Goal: Task Accomplishment & Management: Understand process/instructions

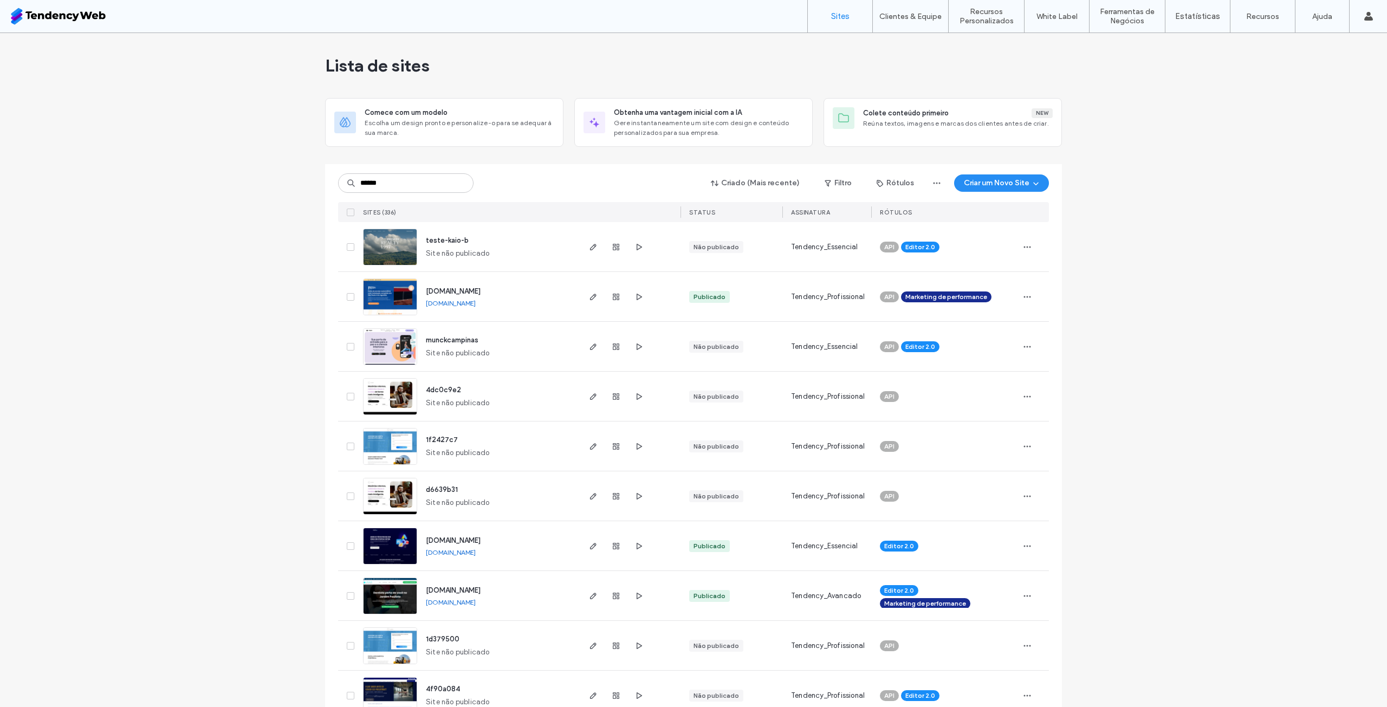
type input "******"
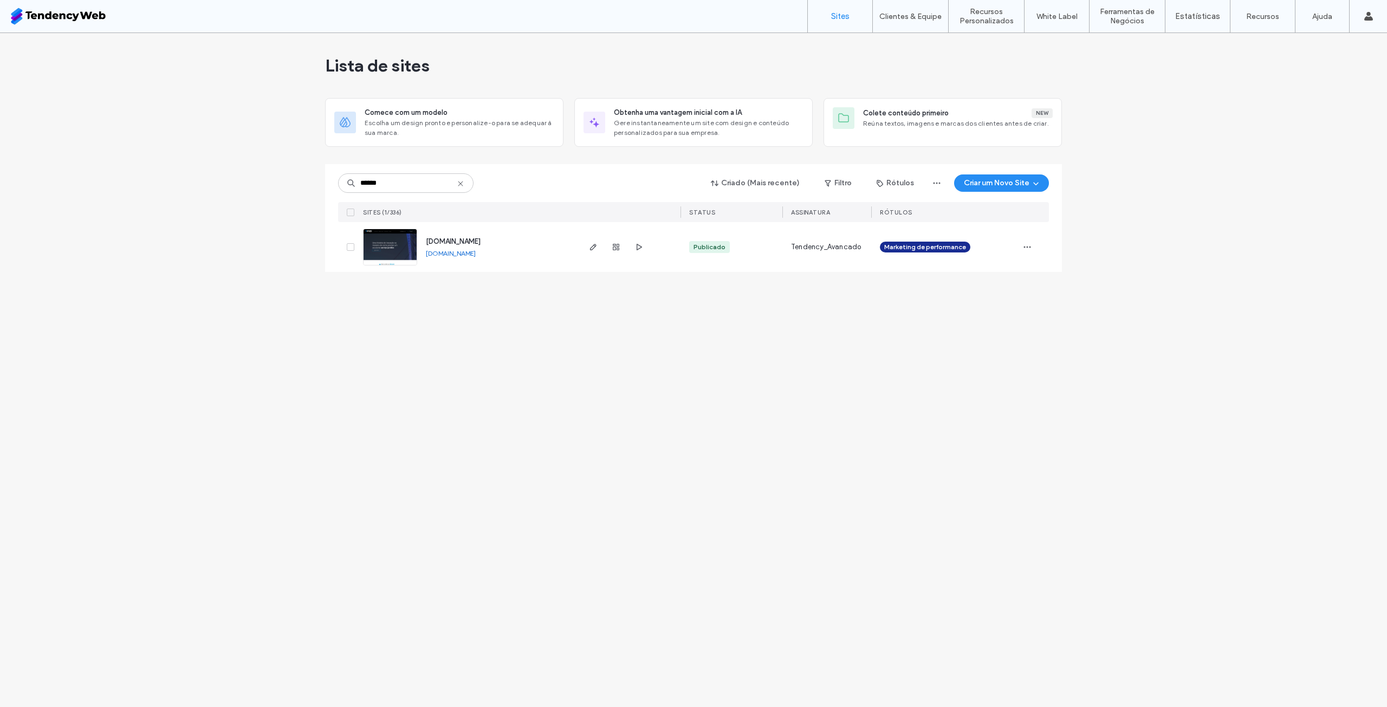
drag, startPoint x: 510, startPoint y: 255, endPoint x: 562, endPoint y: 249, distance: 53.0
click at [534, 251] on div "www.bonani.adv.br www.bonani.adv.br" at bounding box center [497, 247] width 161 height 50
click at [591, 247] on icon "button" at bounding box center [593, 247] width 9 height 9
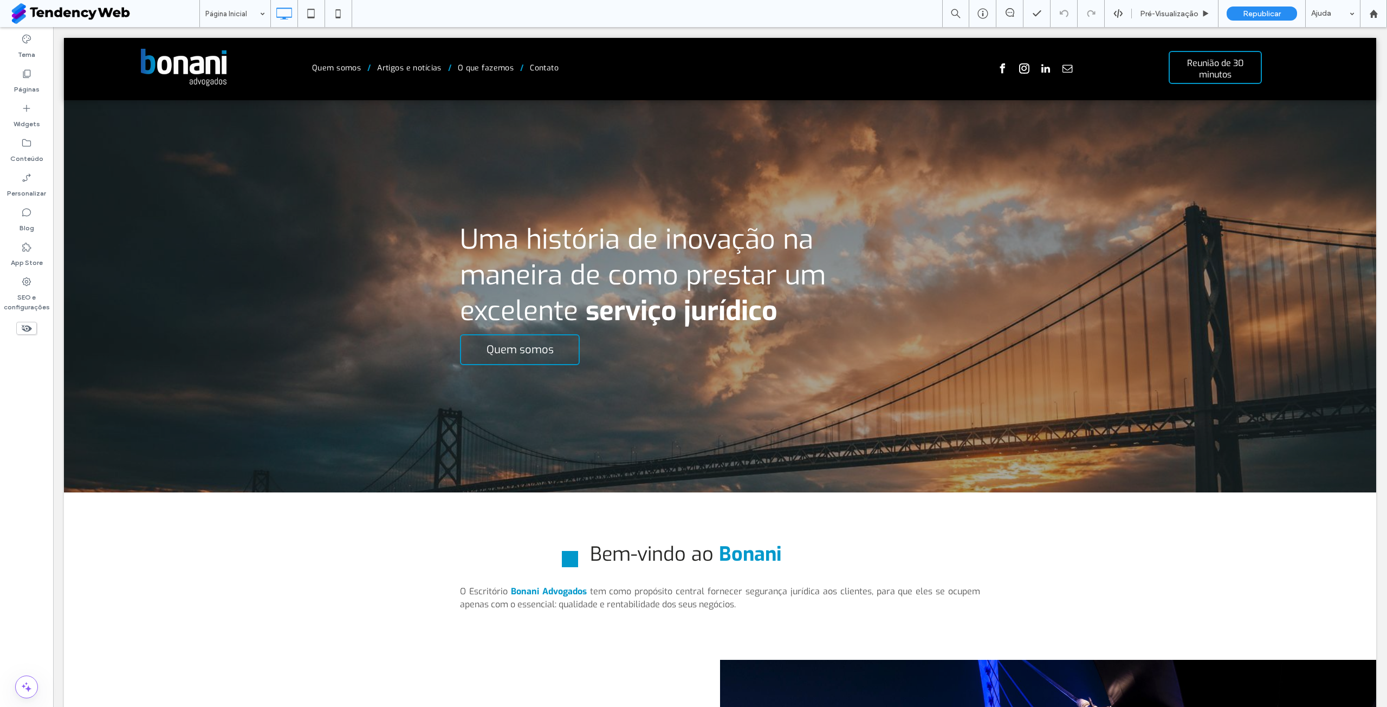
click at [772, 0] on div "Página Inicial Pré-Visualizaçāo Republicar Ajuda" at bounding box center [793, 13] width 1188 height 27
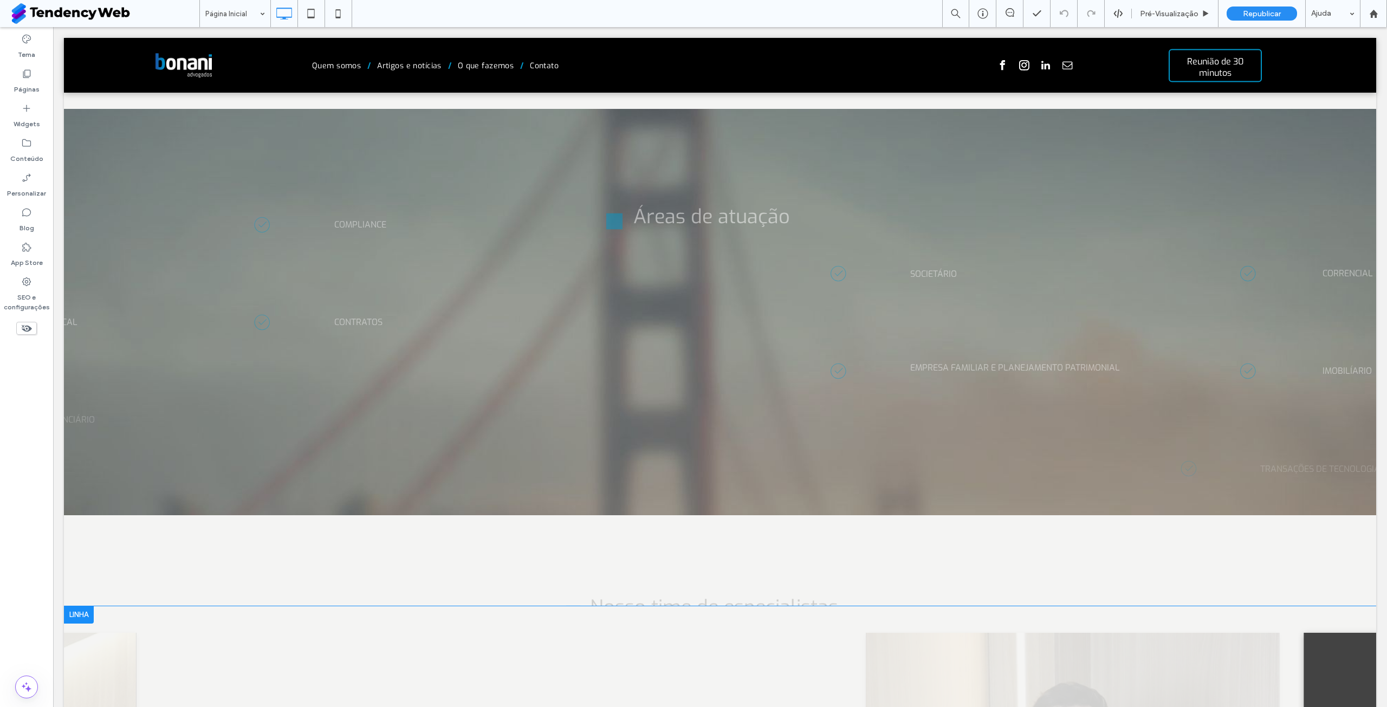
scroll to position [1409, 0]
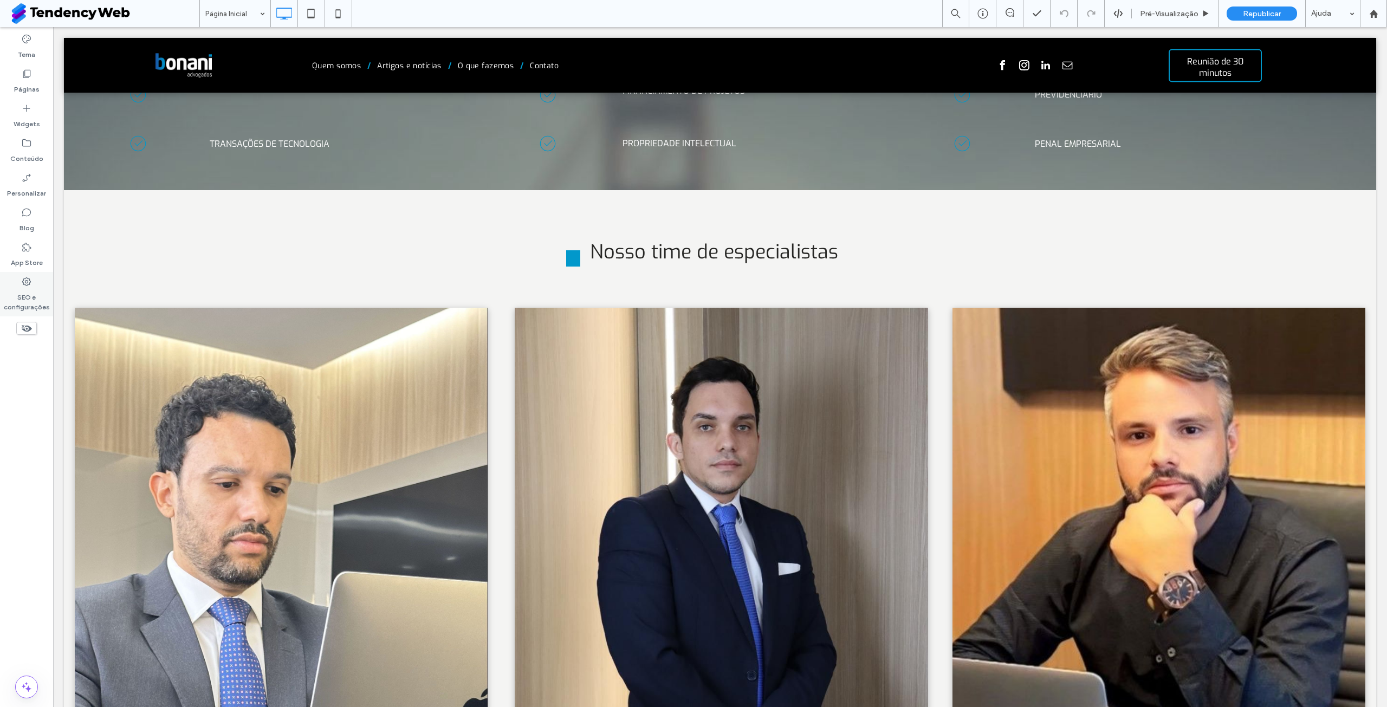
click at [23, 292] on label "SEO e configurações" at bounding box center [26, 299] width 53 height 25
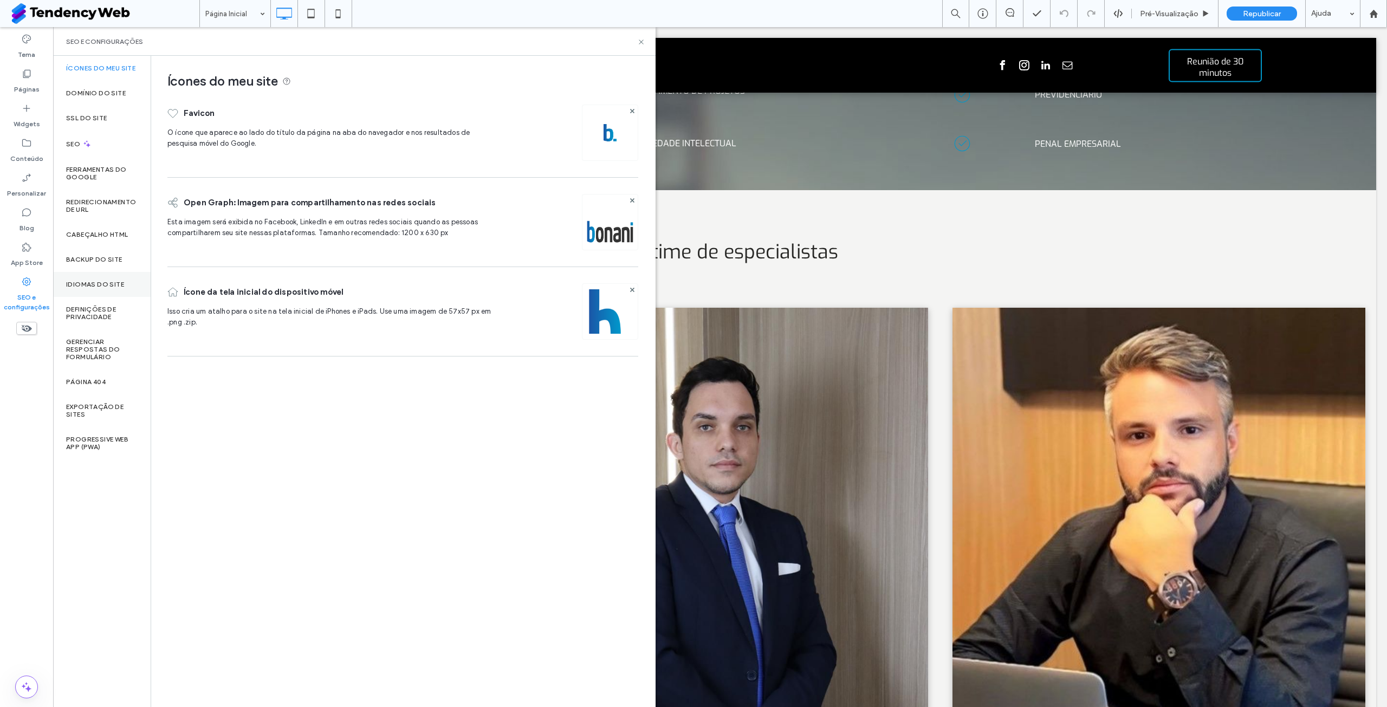
click at [98, 284] on label "Idiomas do site" at bounding box center [95, 285] width 58 height 8
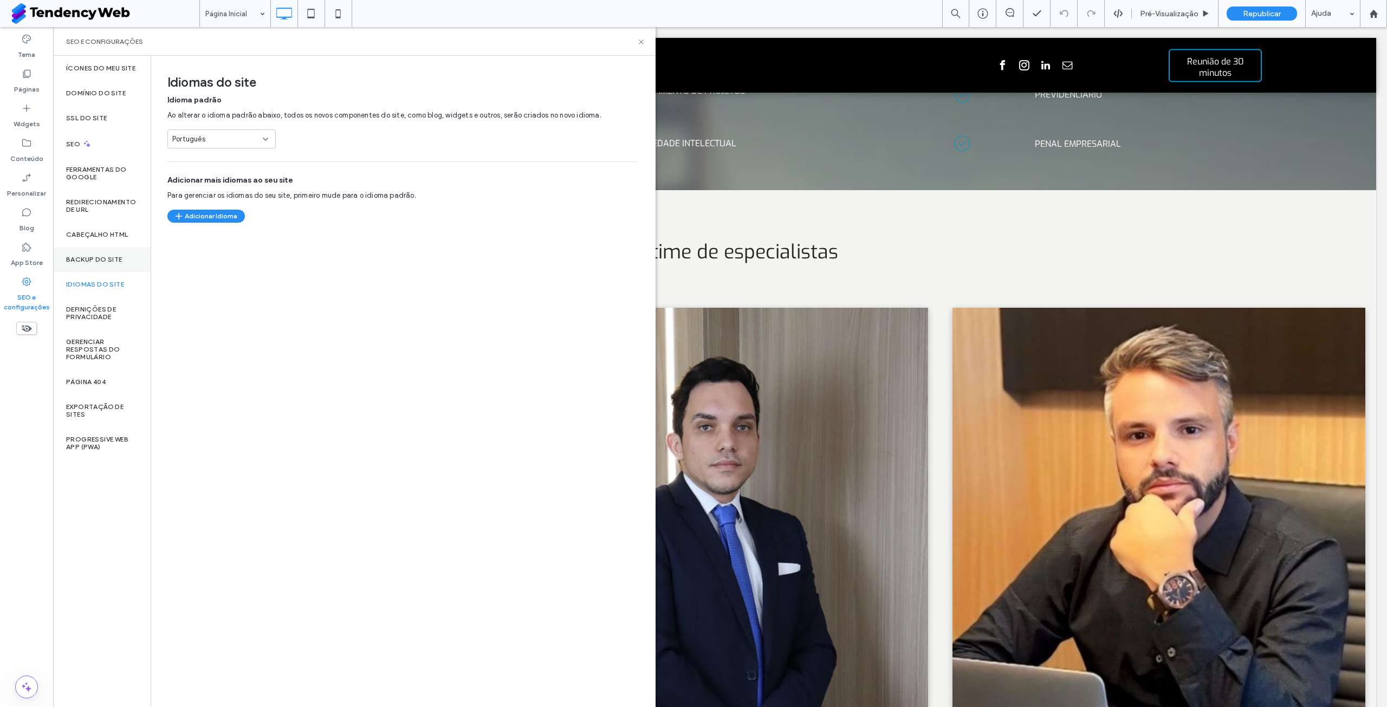
click at [94, 260] on label "Backup do Site" at bounding box center [94, 260] width 56 height 8
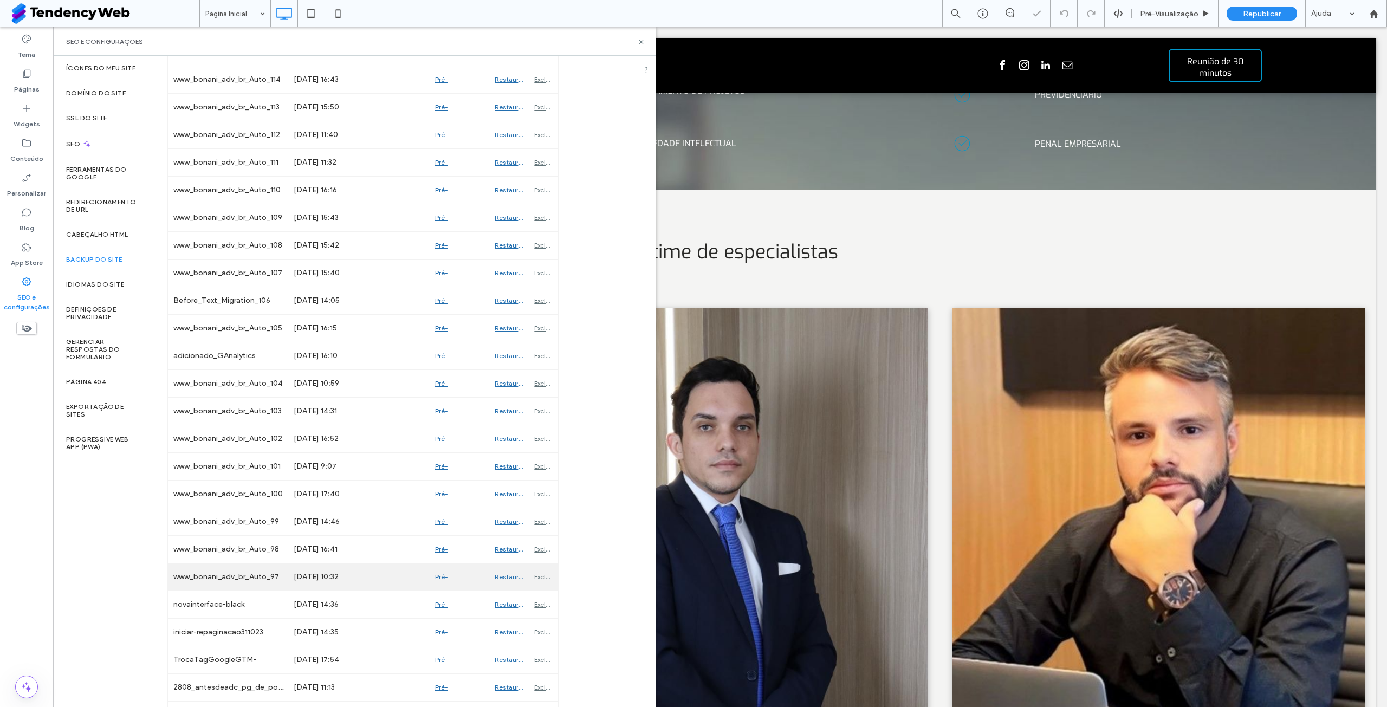
scroll to position [1209, 0]
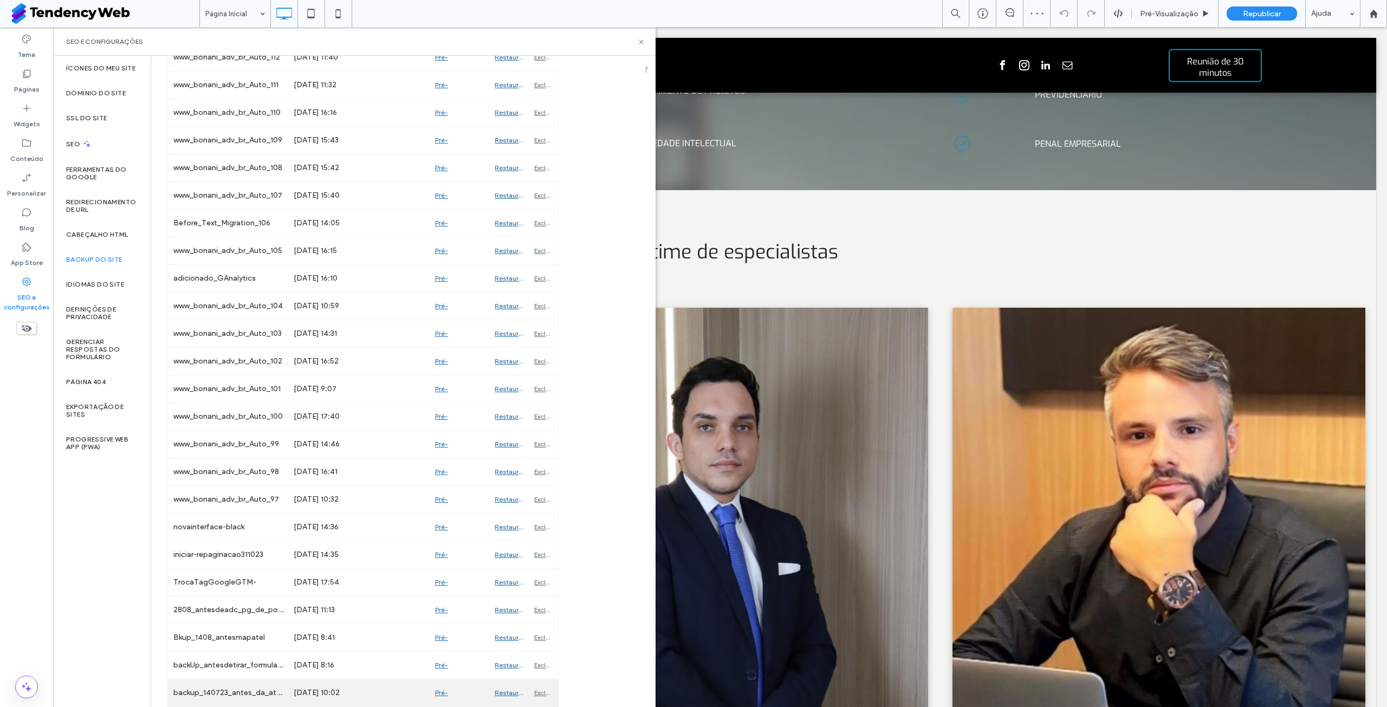
click at [306, 690] on div "Jul 14, 2023 10:02" at bounding box center [358, 692] width 141 height 27
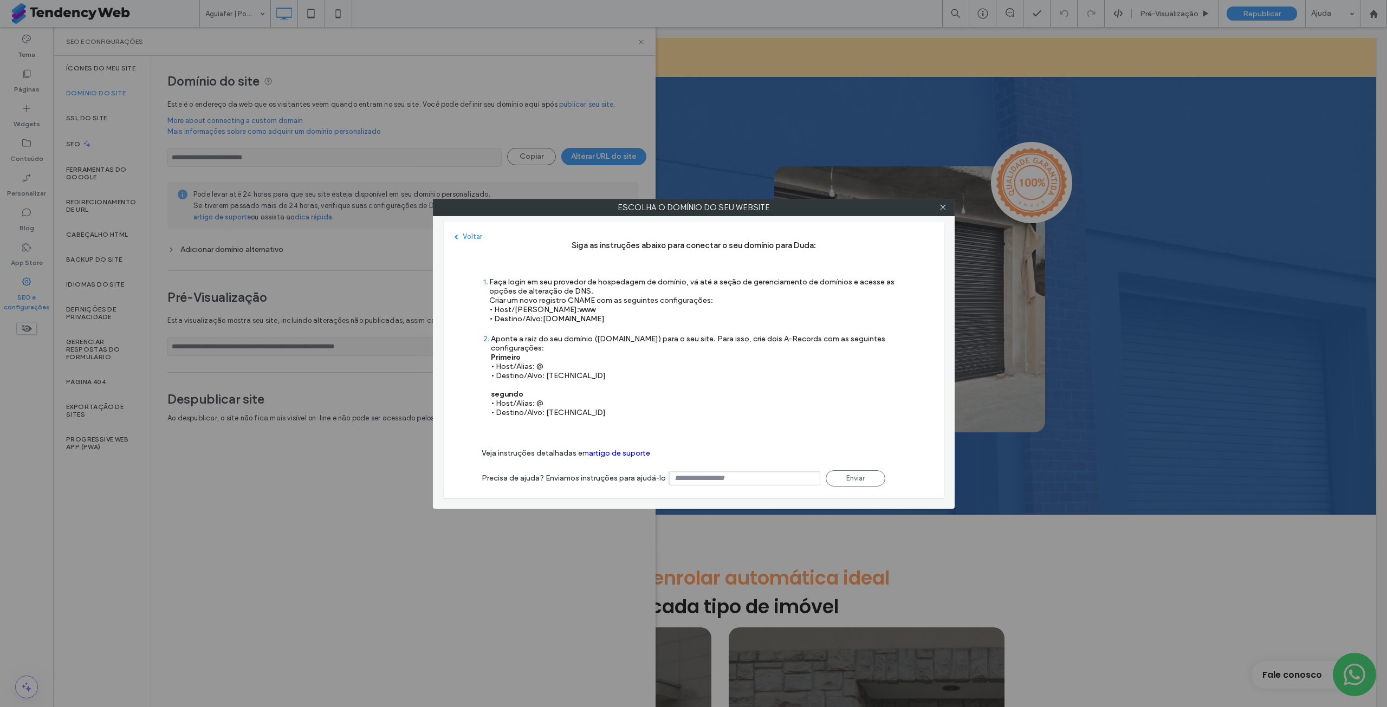
drag, startPoint x: 586, startPoint y: 378, endPoint x: 545, endPoint y: 376, distance: 40.7
click at [545, 376] on div "Aponte a raiz do seu domínio ([DOMAIN_NAME]) para o seu site. Para isso, crie d…" at bounding box center [698, 375] width 415 height 83
copy div "[TECHNICAL_ID]"
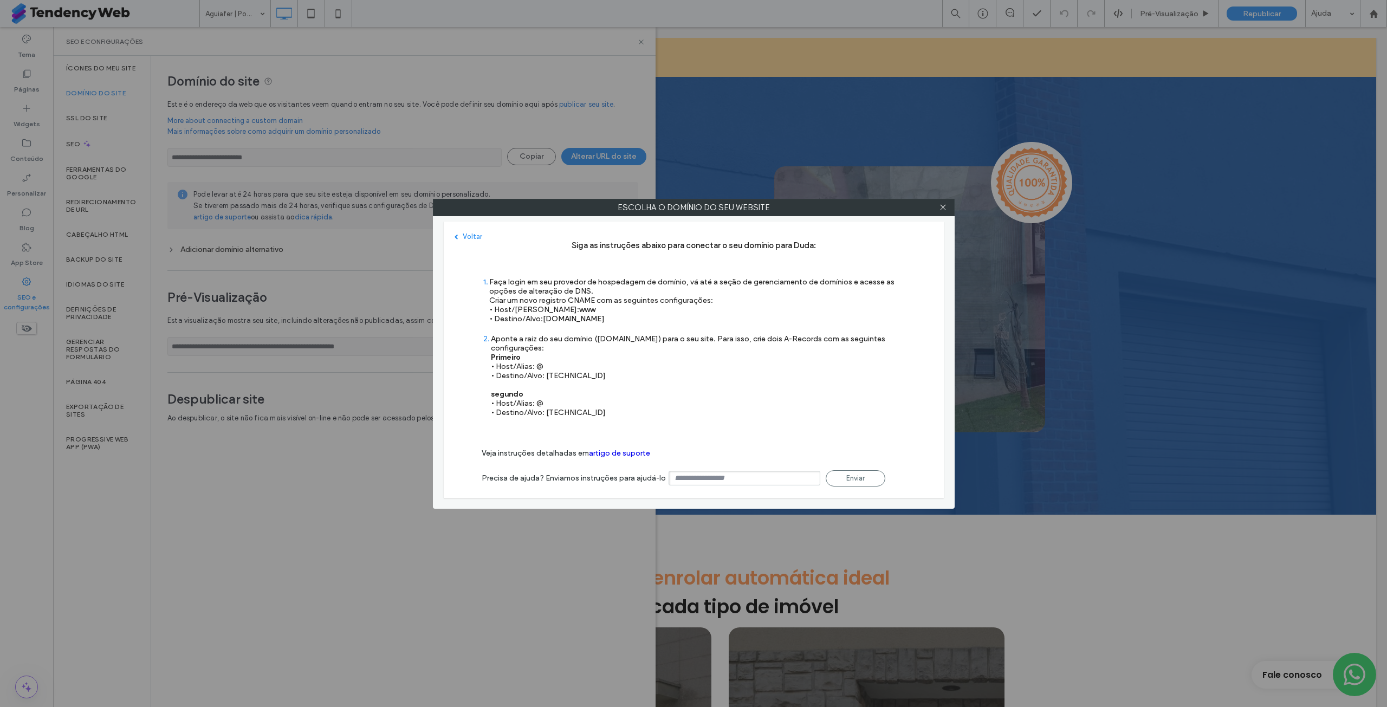
drag, startPoint x: 595, startPoint y: 412, endPoint x: 546, endPoint y: 418, distance: 50.2
click at [546, 418] on div "2 Aponte a raiz do seu domínio ([DOMAIN_NAME]) para o seu site. Para isso, crie…" at bounding box center [694, 381] width 424 height 94
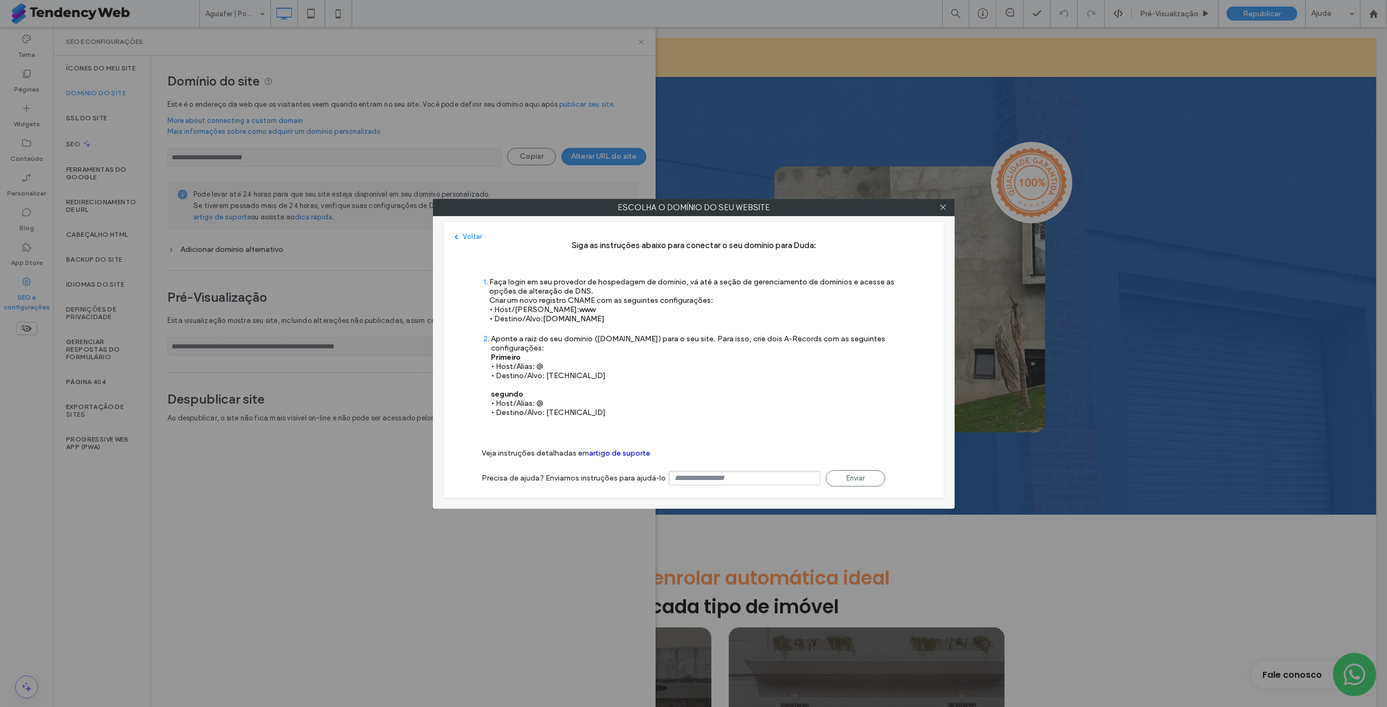
copy div "[TECHNICAL_ID]"
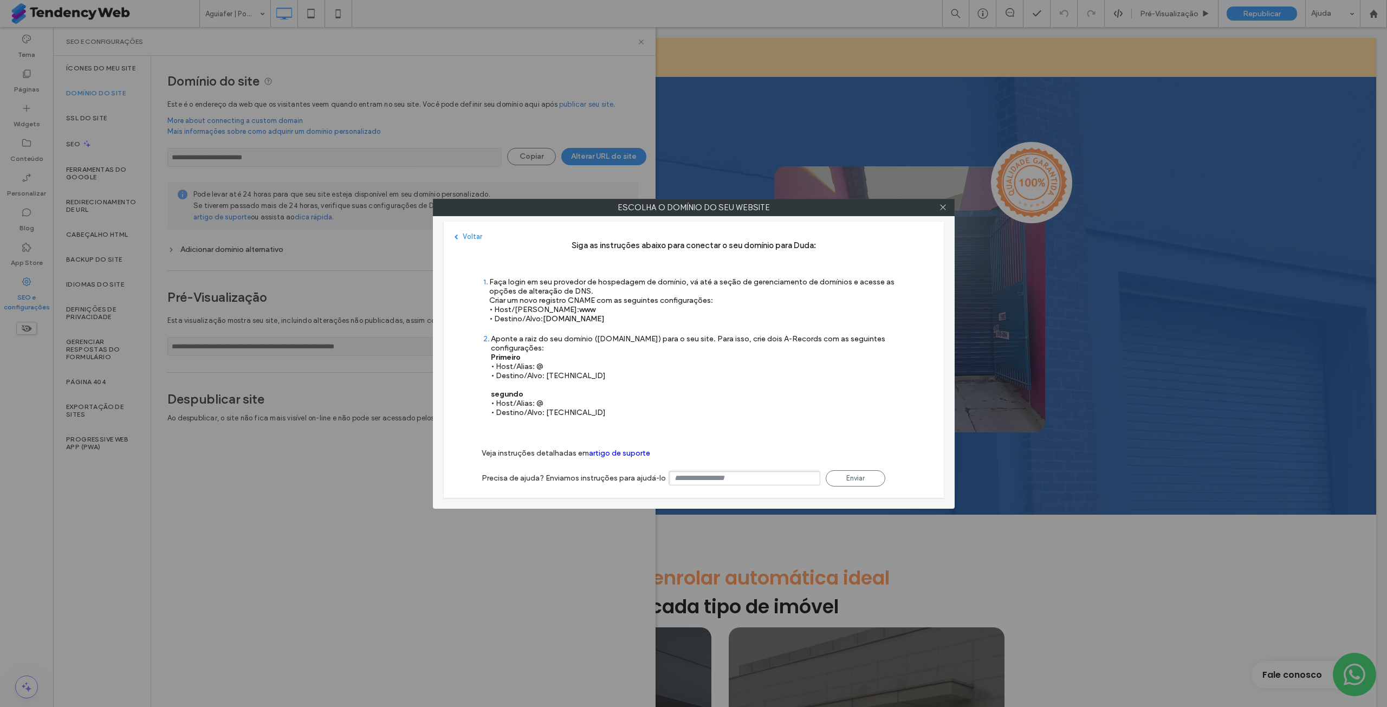
click at [579, 312] on span "www" at bounding box center [587, 309] width 16 height 9
copy span "www"
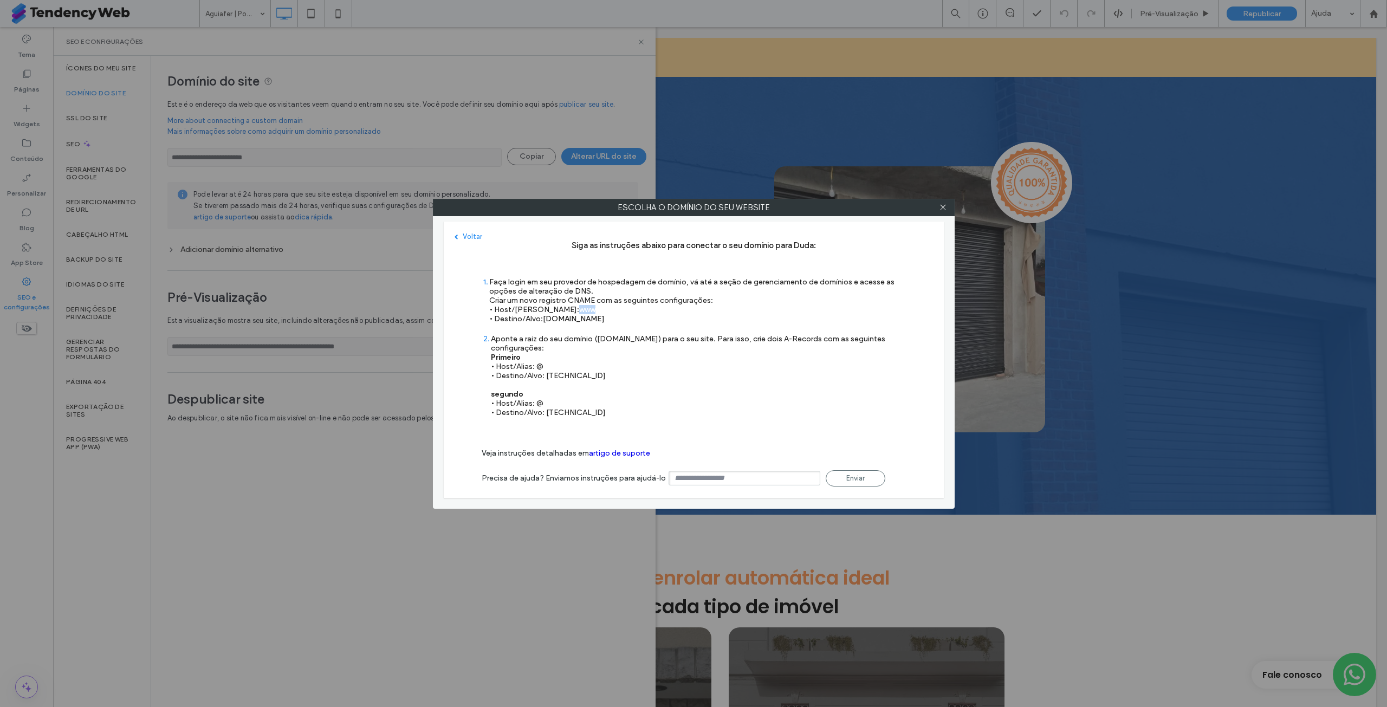
drag, startPoint x: 624, startPoint y: 320, endPoint x: 545, endPoint y: 322, distance: 79.7
click at [545, 322] on div "Faça login em seu provedor de hospedagem de domínio, vá até a seção de gerencia…" at bounding box center [697, 300] width 417 height 46
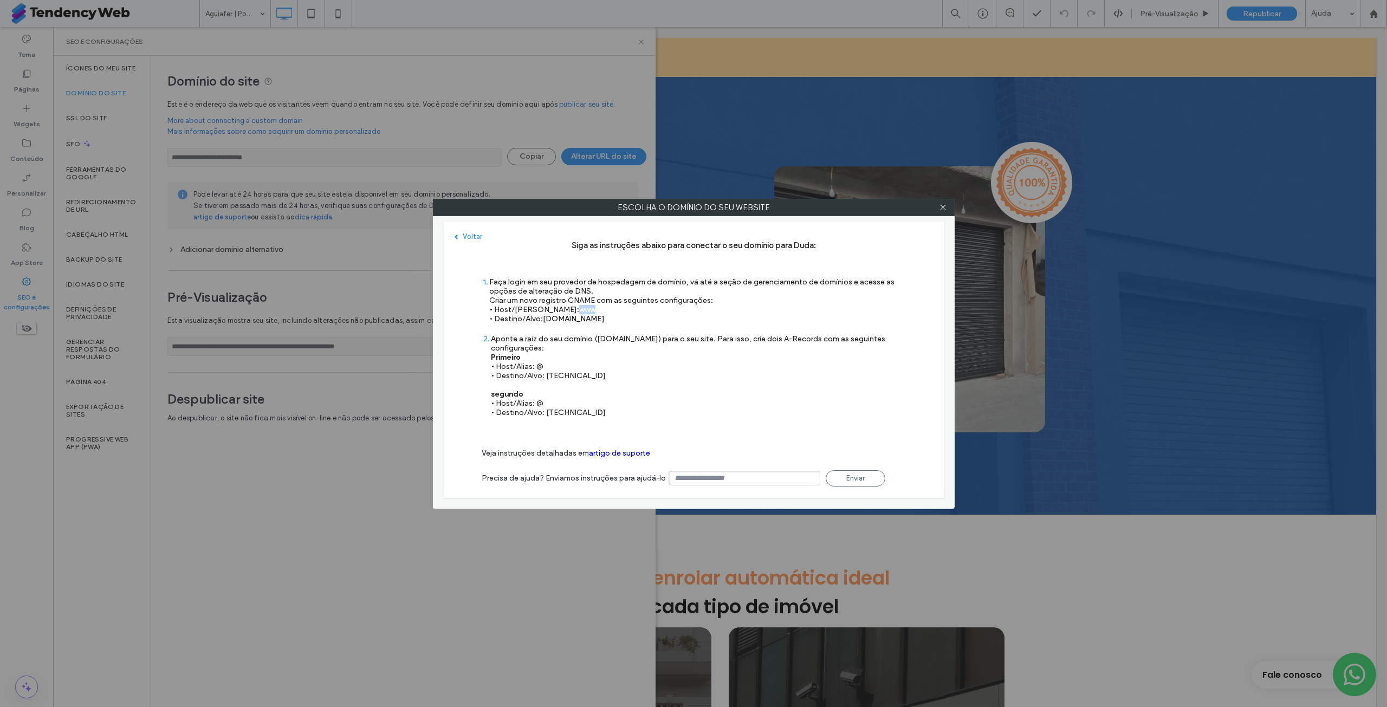
copy span "[DOMAIN_NAME]"
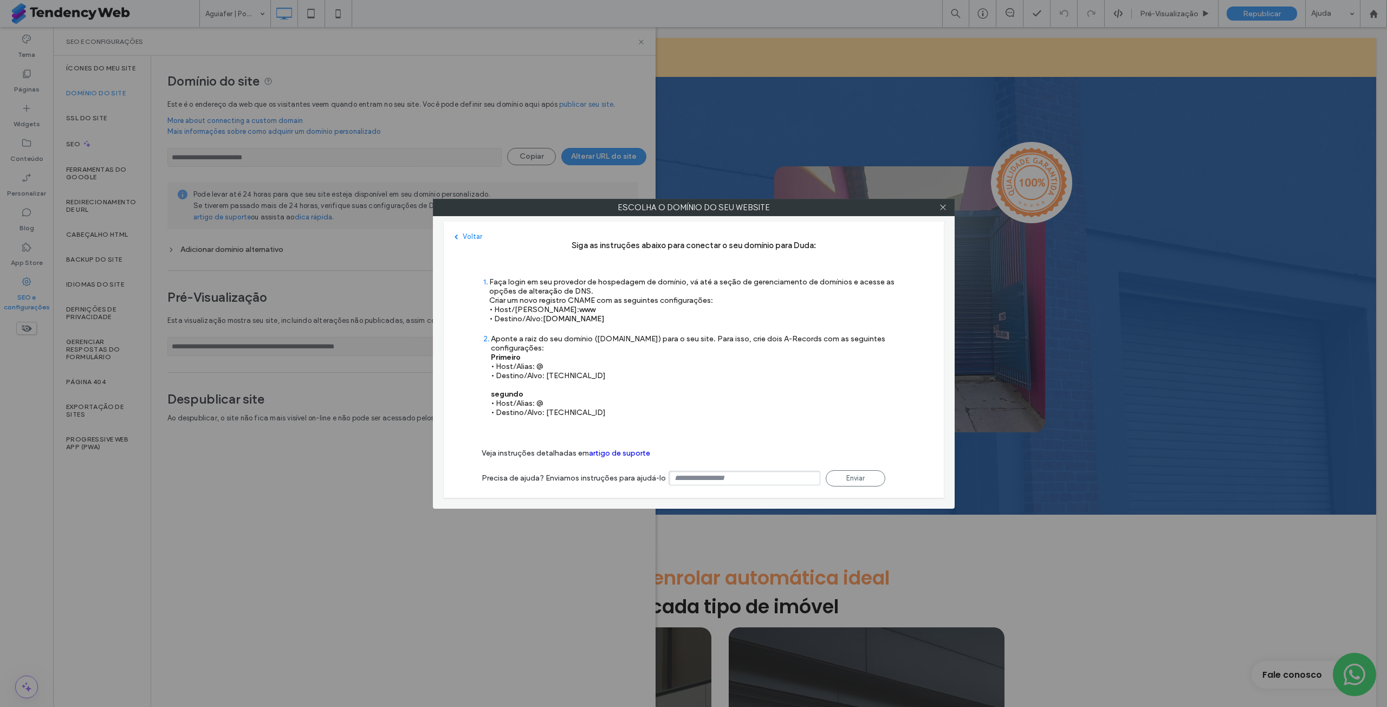
click at [938, 212] on div at bounding box center [943, 207] width 16 height 16
click at [940, 211] on span at bounding box center [943, 207] width 8 height 16
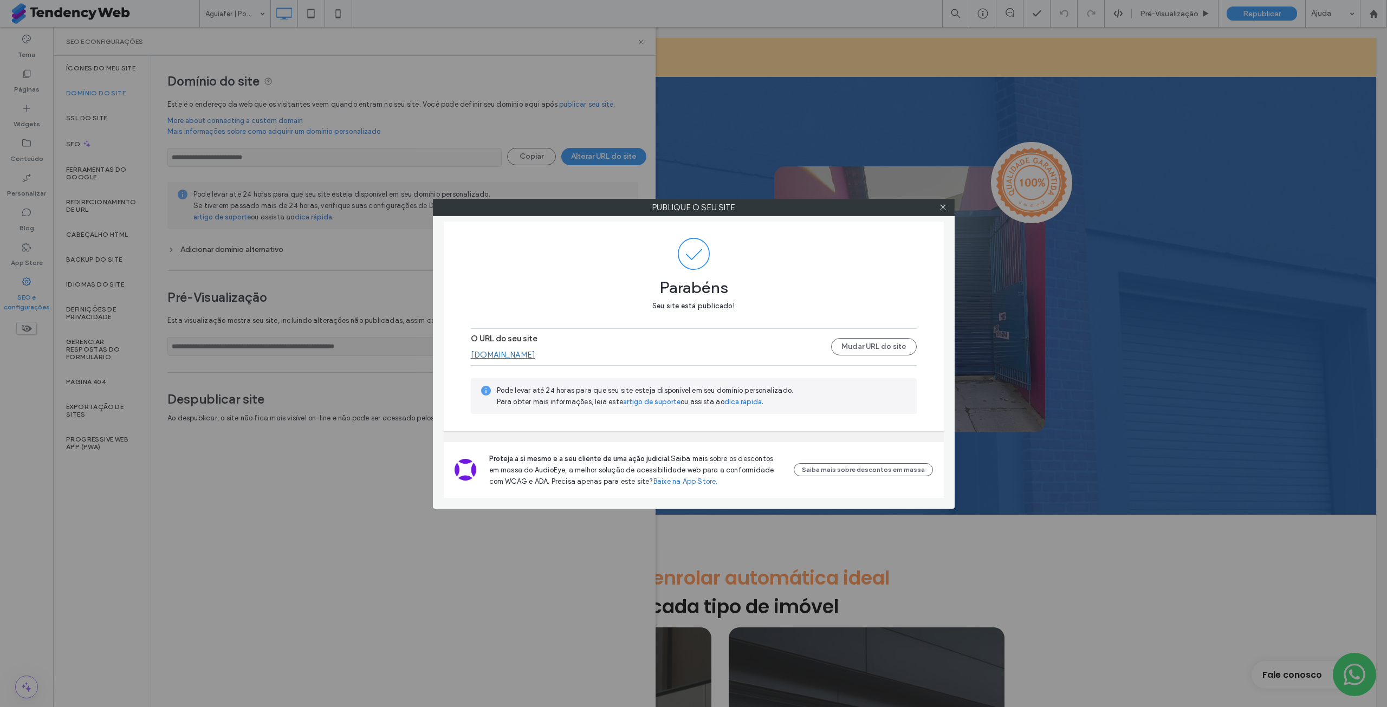
click at [514, 352] on link "[DOMAIN_NAME]" at bounding box center [503, 355] width 64 height 10
